Goal: Task Accomplishment & Management: Manage account settings

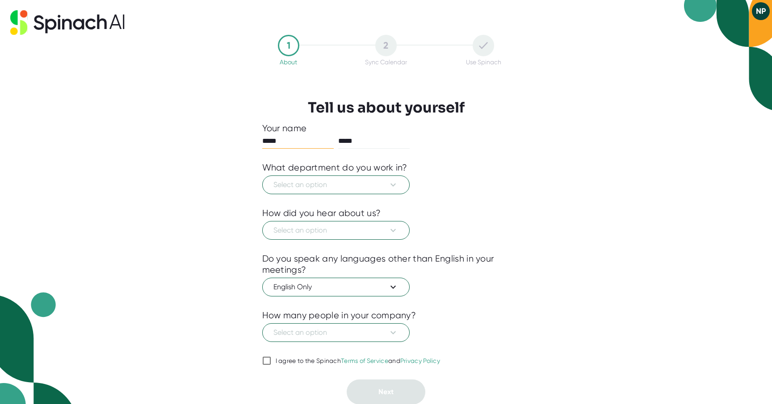
scroll to position [1, 0]
click at [338, 187] on span "Select an option" at bounding box center [335, 184] width 125 height 11
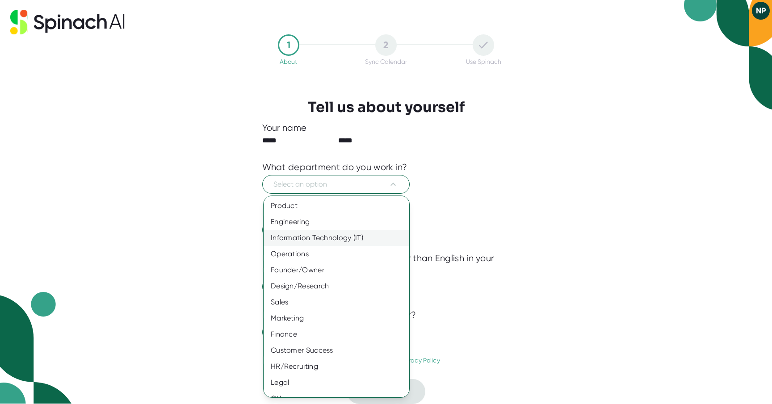
click at [324, 240] on div "Information Technology (IT)" at bounding box center [337, 238] width 146 height 16
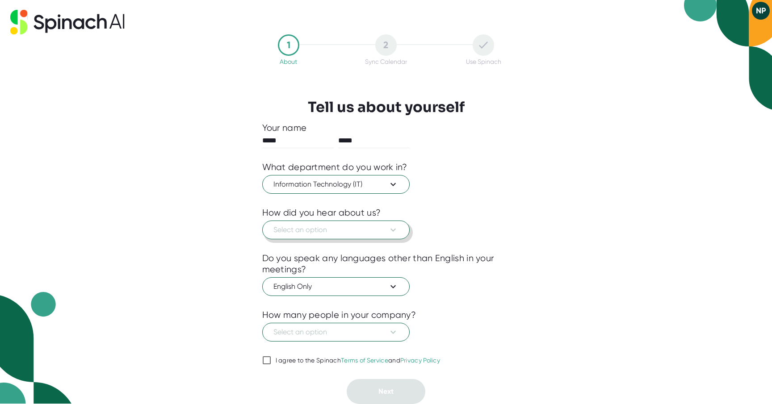
click at [372, 228] on span "Select an option" at bounding box center [335, 230] width 125 height 11
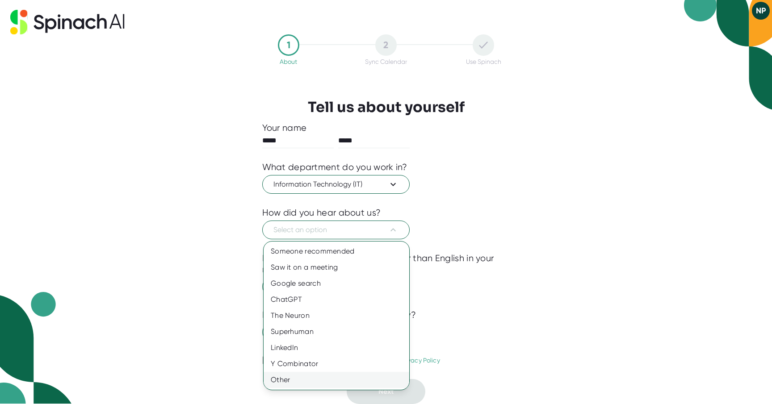
click at [282, 378] on div "Other" at bounding box center [337, 380] width 146 height 16
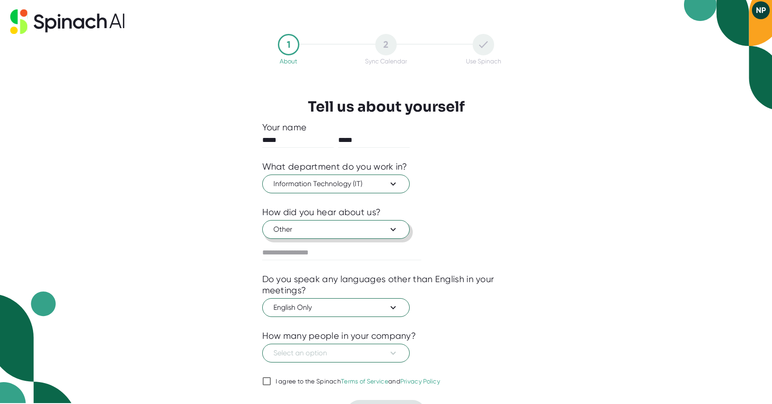
click at [331, 231] on span "Other" at bounding box center [335, 229] width 125 height 11
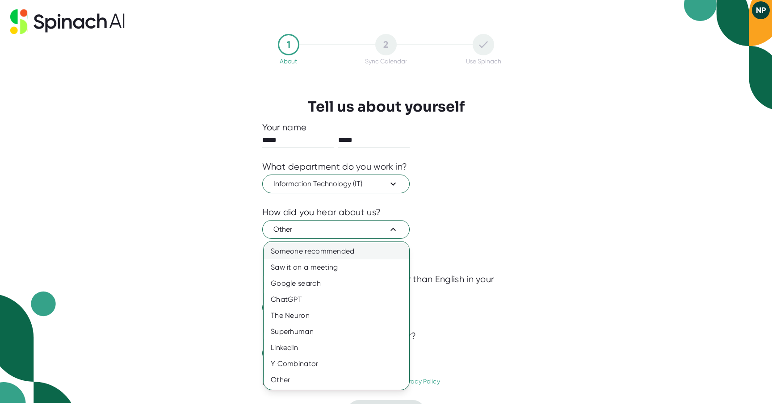
click at [321, 252] on div "Someone recommended" at bounding box center [337, 251] width 146 height 16
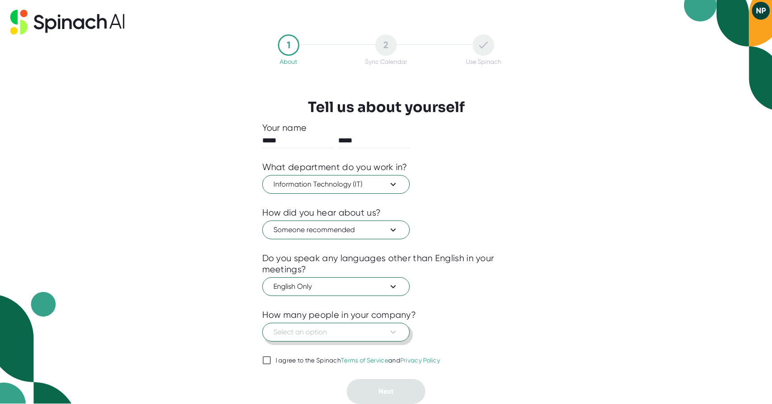
click at [314, 331] on span "Select an option" at bounding box center [335, 332] width 125 height 11
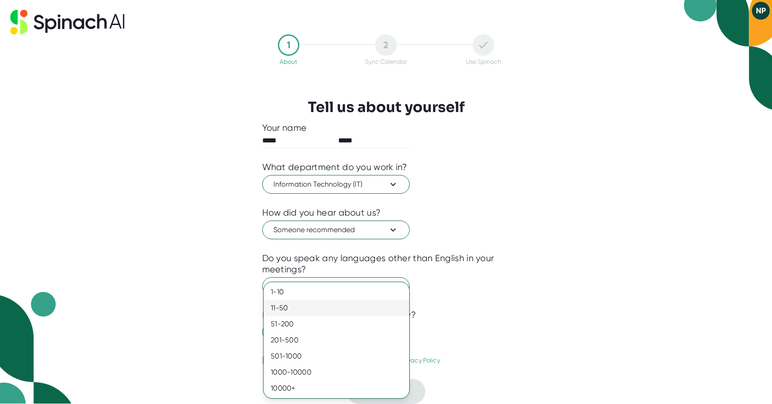
click at [300, 310] on div "11-50" at bounding box center [337, 308] width 146 height 16
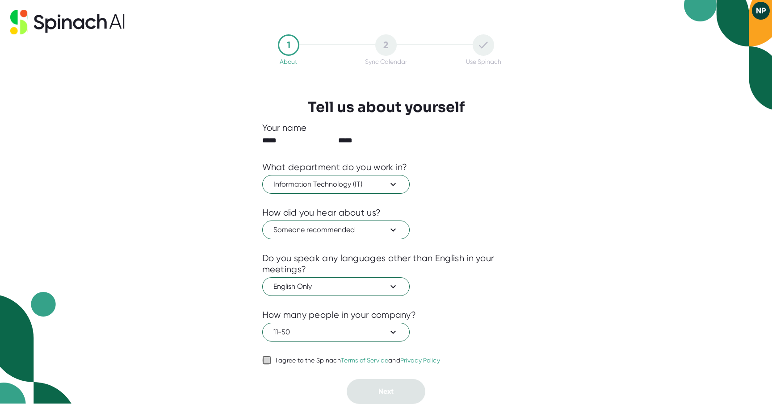
click at [268, 359] on input "I agree to the Spinach Terms of Service and Privacy Policy" at bounding box center [266, 360] width 9 height 11
checkbox input "true"
click at [409, 386] on button "Next" at bounding box center [386, 391] width 79 height 25
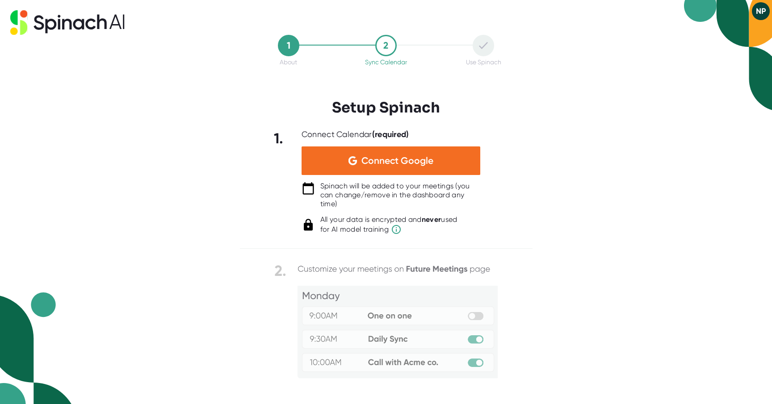
scroll to position [0, 0]
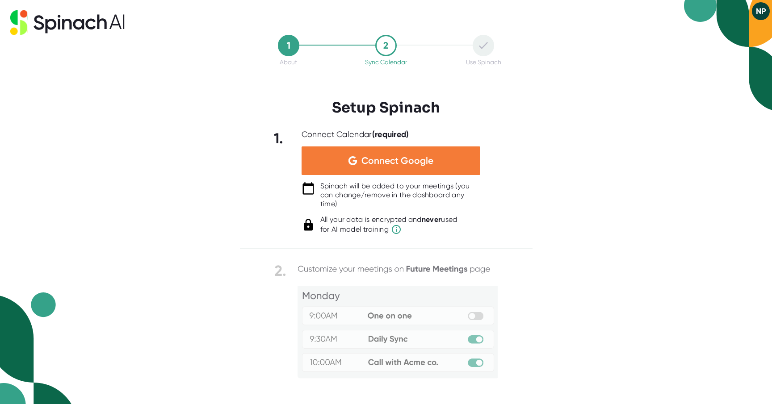
click at [395, 163] on span "Connect Google" at bounding box center [397, 160] width 72 height 9
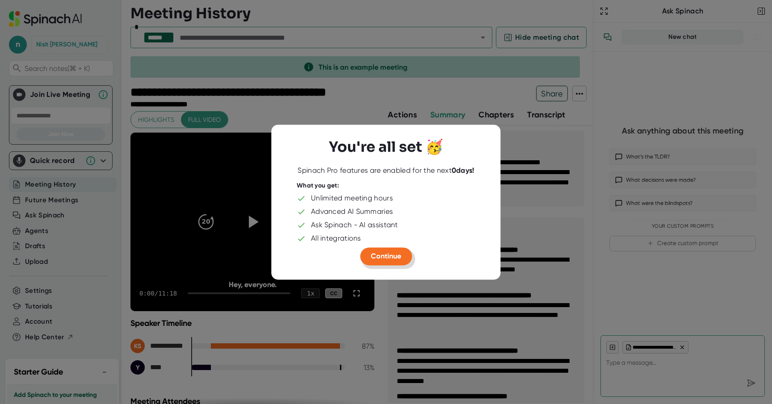
click at [394, 259] on span "Continue" at bounding box center [386, 256] width 30 height 8
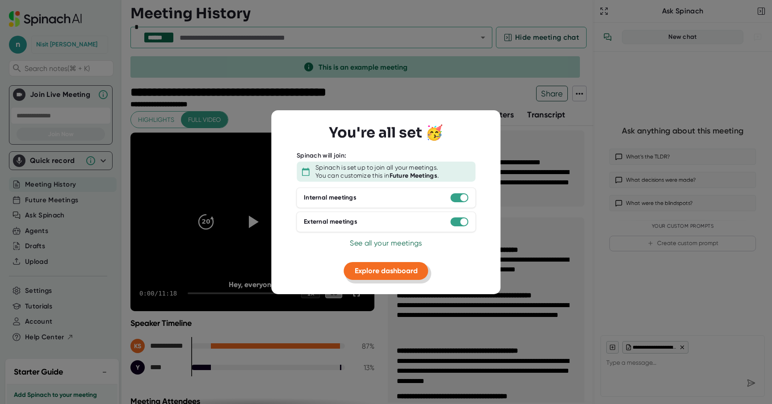
click at [390, 273] on span "Explore dashboard" at bounding box center [386, 271] width 63 height 8
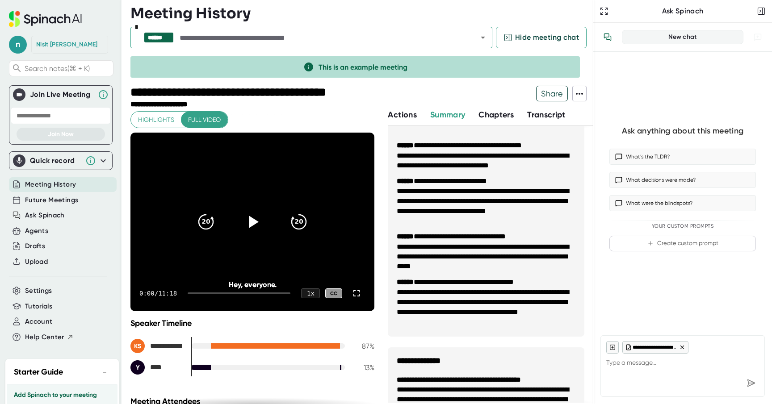
click at [503, 113] on span "Chapters" at bounding box center [495, 115] width 35 height 10
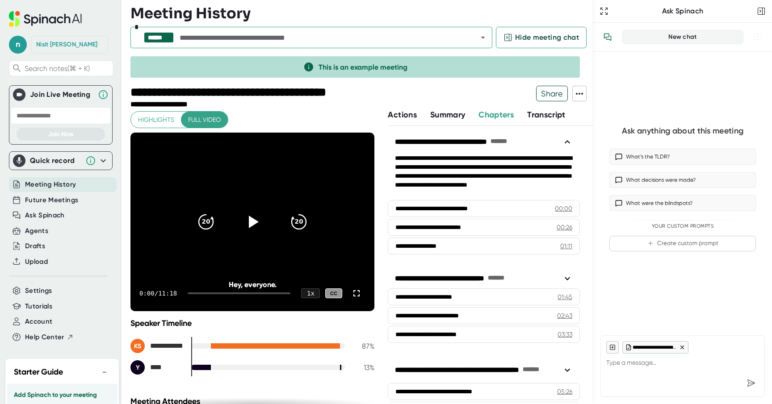
click at [403, 114] on span "Actions" at bounding box center [402, 115] width 29 height 10
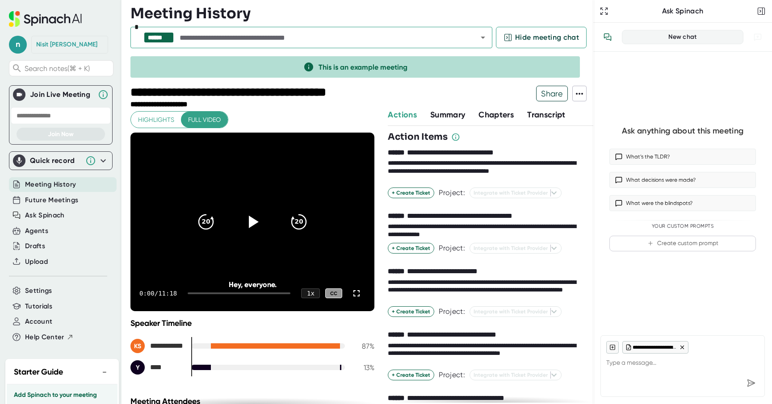
type textarea "x"
